Goal: Information Seeking & Learning: Check status

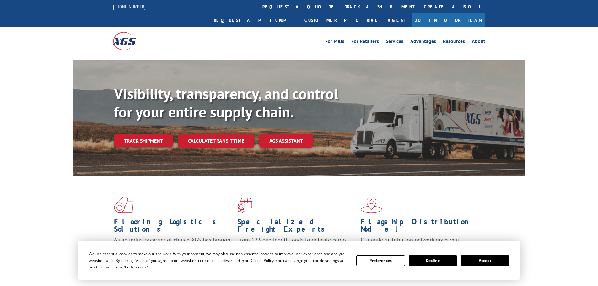
click at [479, 259] on button "Accept" at bounding box center [485, 260] width 48 height 11
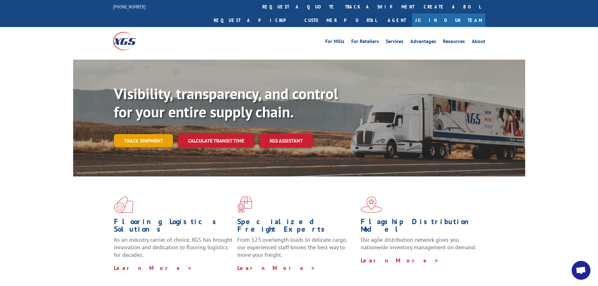
click at [135, 134] on link "Track shipment" at bounding box center [143, 140] width 59 height 13
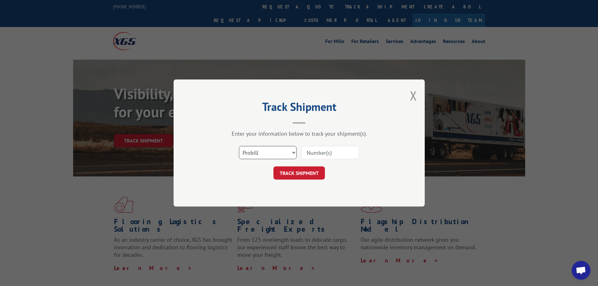
click at [269, 154] on select "Select category... Probill BOL PO" at bounding box center [268, 152] width 58 height 13
select select "bol"
click at [239, 146] on select "Select category... Probill BOL PO" at bounding box center [268, 152] width 58 height 13
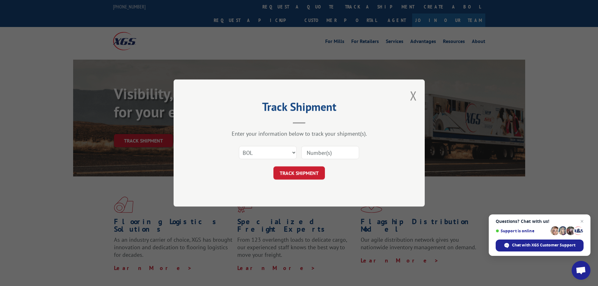
click at [325, 151] on input at bounding box center [331, 152] width 58 height 13
paste input "6014303"
type input "6014303"
click at [295, 172] on button "TRACK SHIPMENT" at bounding box center [300, 172] width 52 height 13
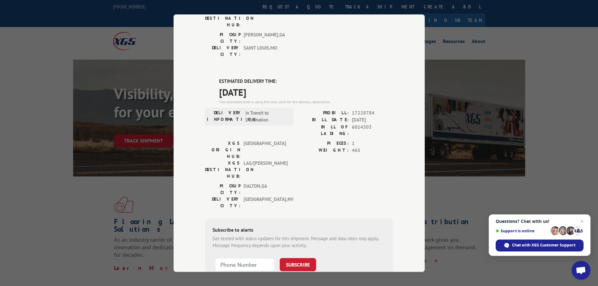
scroll to position [128, 0]
